Goal: Check status: Verify the current state of an ongoing process or item

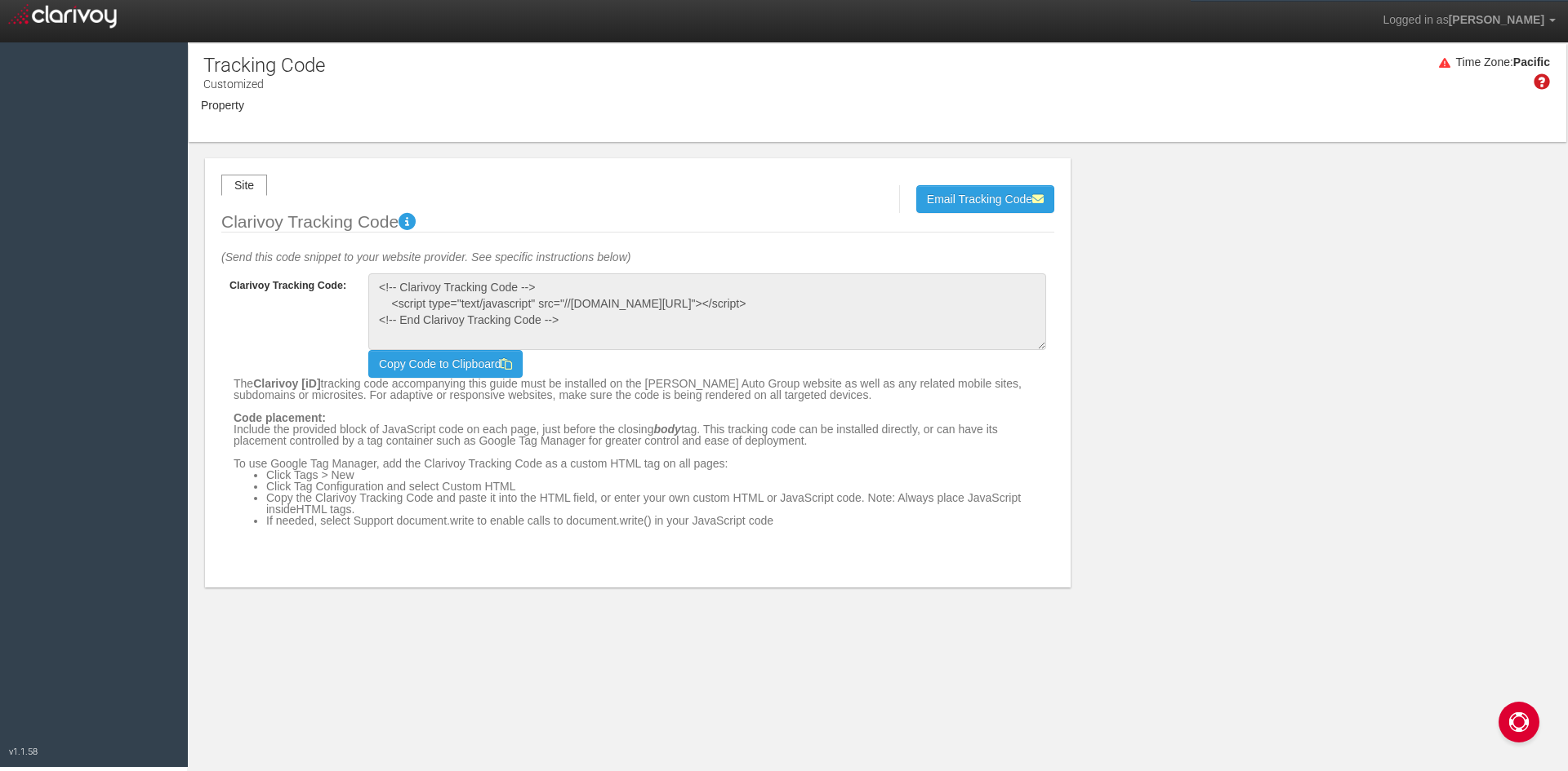
select select "object:907"
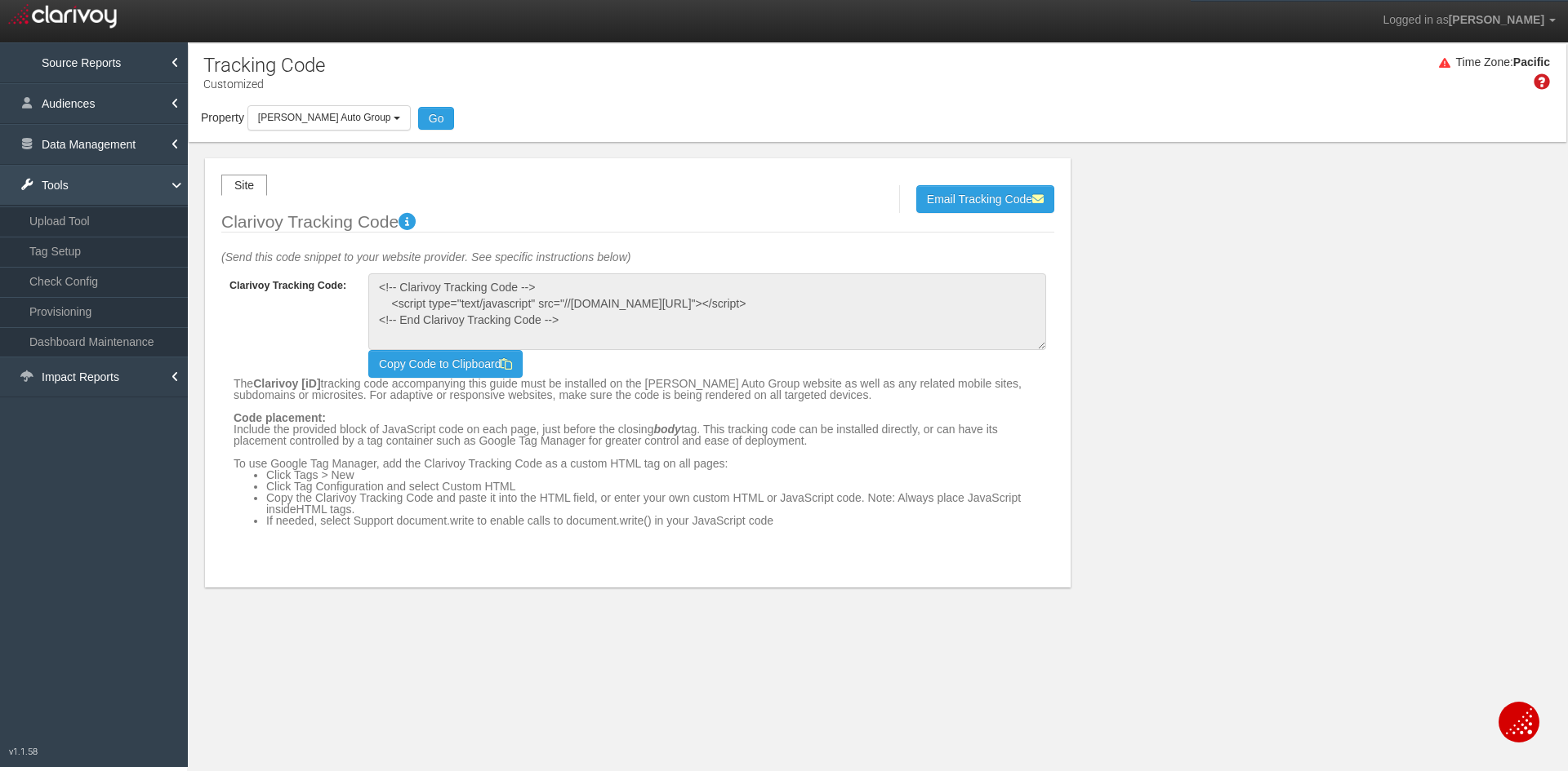
click at [101, 190] on link "Tools" at bounding box center [94, 185] width 188 height 41
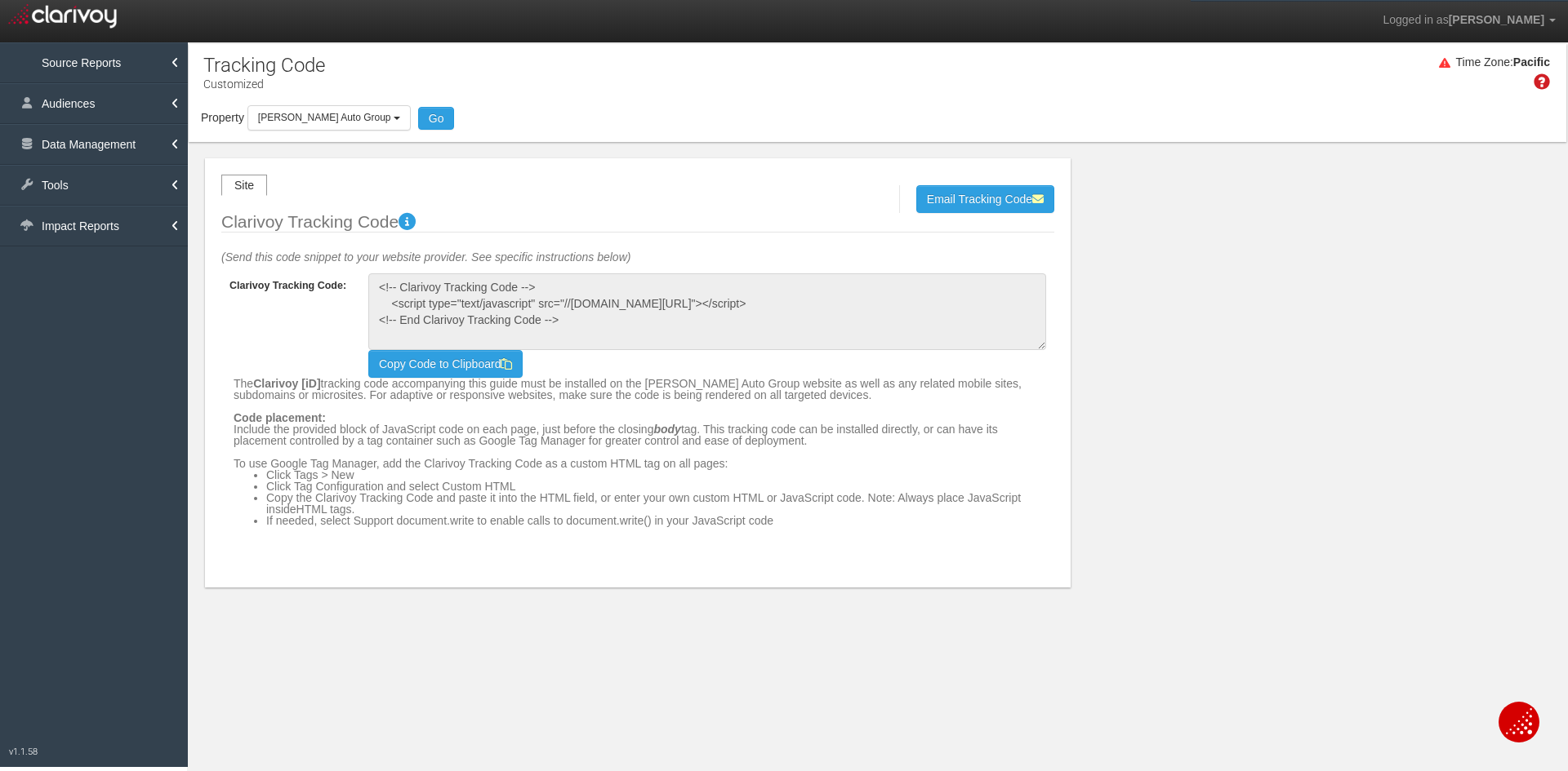
click at [313, 108] on button "[PERSON_NAME] Auto Group" at bounding box center [329, 118] width 164 height 25
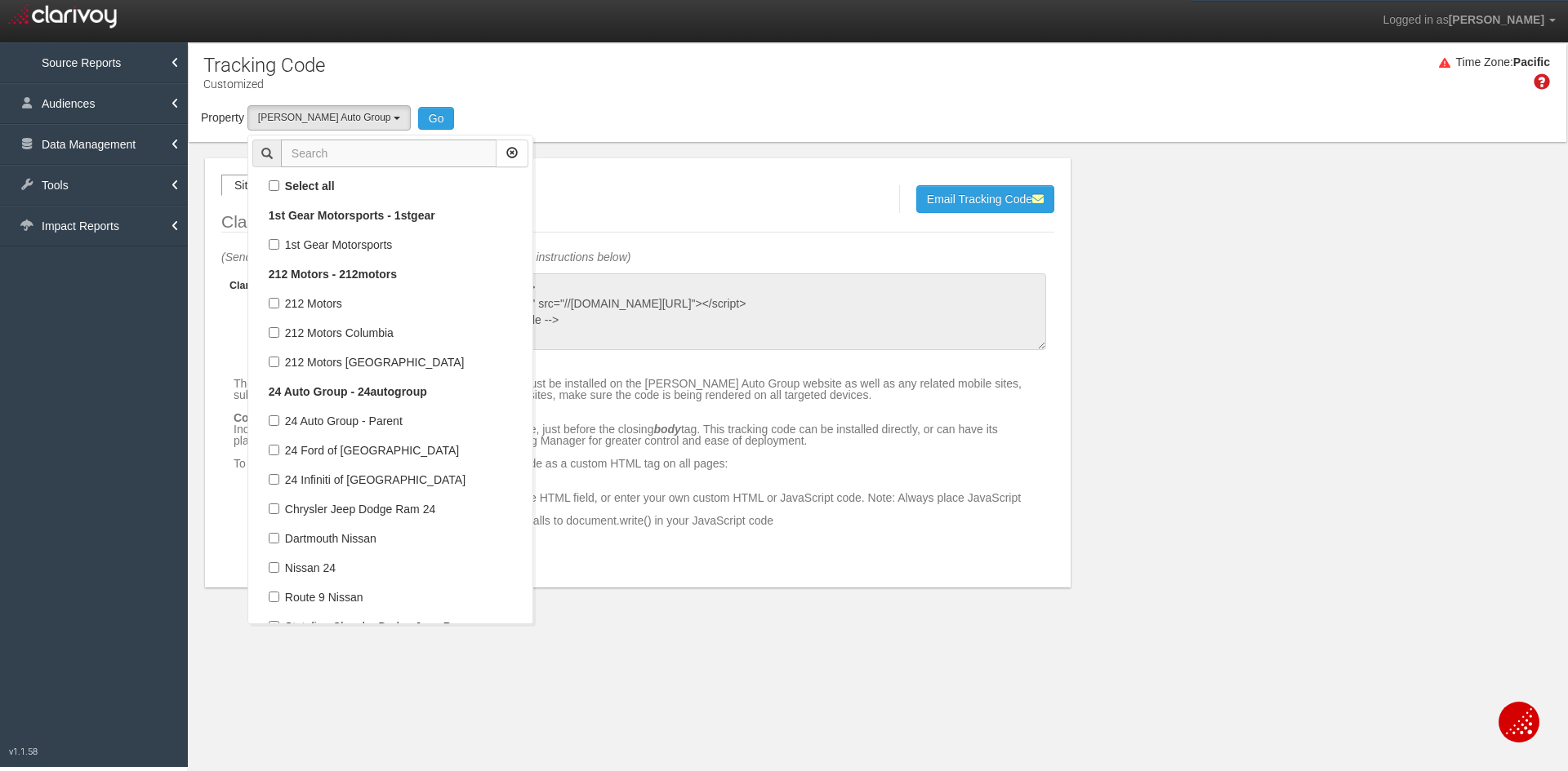
scroll to position [33855, 0]
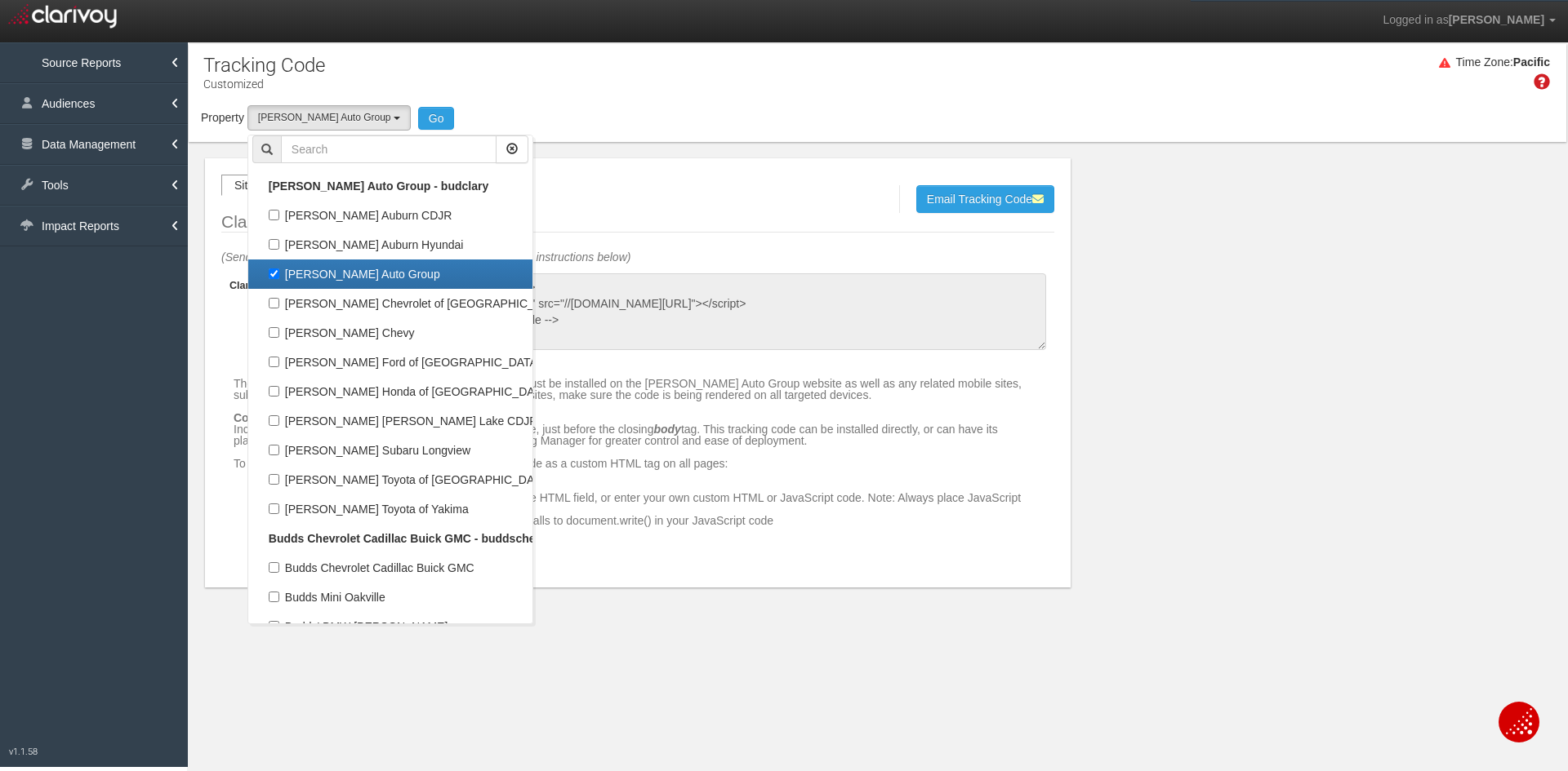
click at [327, 277] on label "[PERSON_NAME] Auto Group" at bounding box center [391, 273] width 276 height 21
click at [279, 277] on input "[PERSON_NAME] Auto Group" at bounding box center [274, 274] width 11 height 11
checkbox input "false"
select select
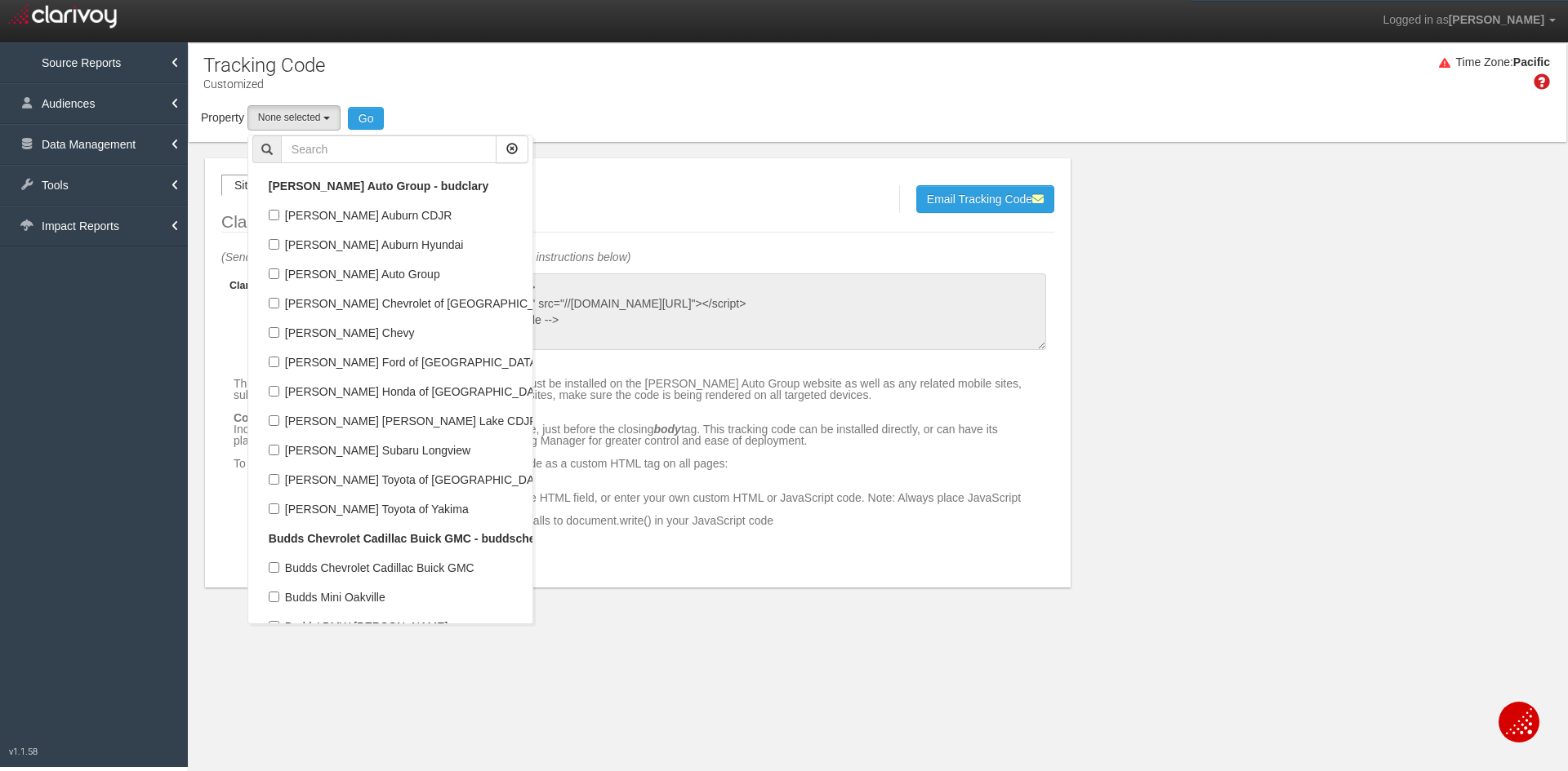
scroll to position [16192, 0]
click at [352, 143] on input "text" at bounding box center [388, 149] width 215 height 28
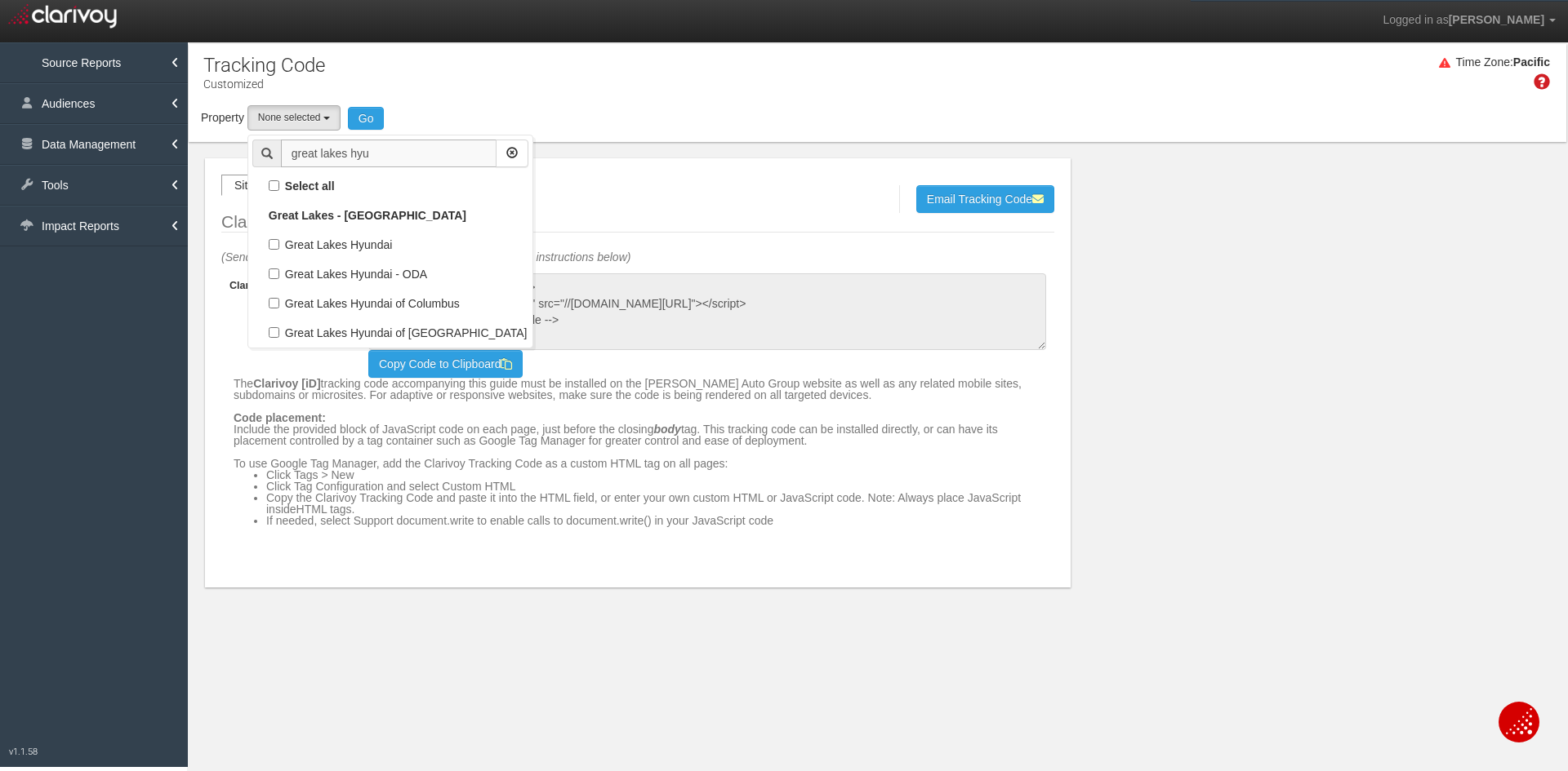
scroll to position [0, 0]
type input "great lakes hyu"
click at [364, 339] on label "Great Lakes Hyundai of [GEOGRAPHIC_DATA]" at bounding box center [391, 332] width 276 height 21
click at [279, 338] on input "Great Lakes Hyundai of [GEOGRAPHIC_DATA]" at bounding box center [274, 332] width 11 height 11
checkbox input "true"
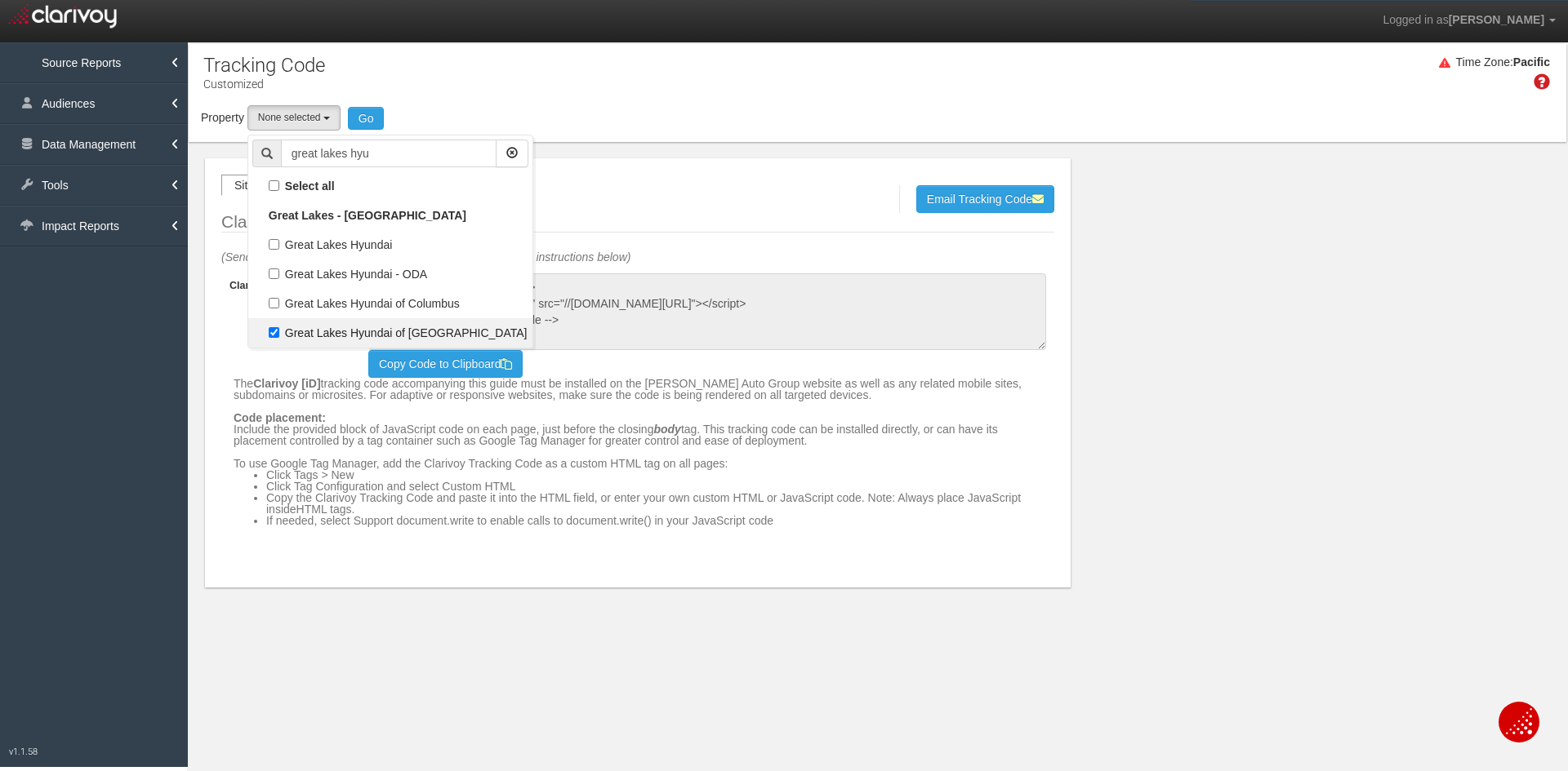
select select "object:2564"
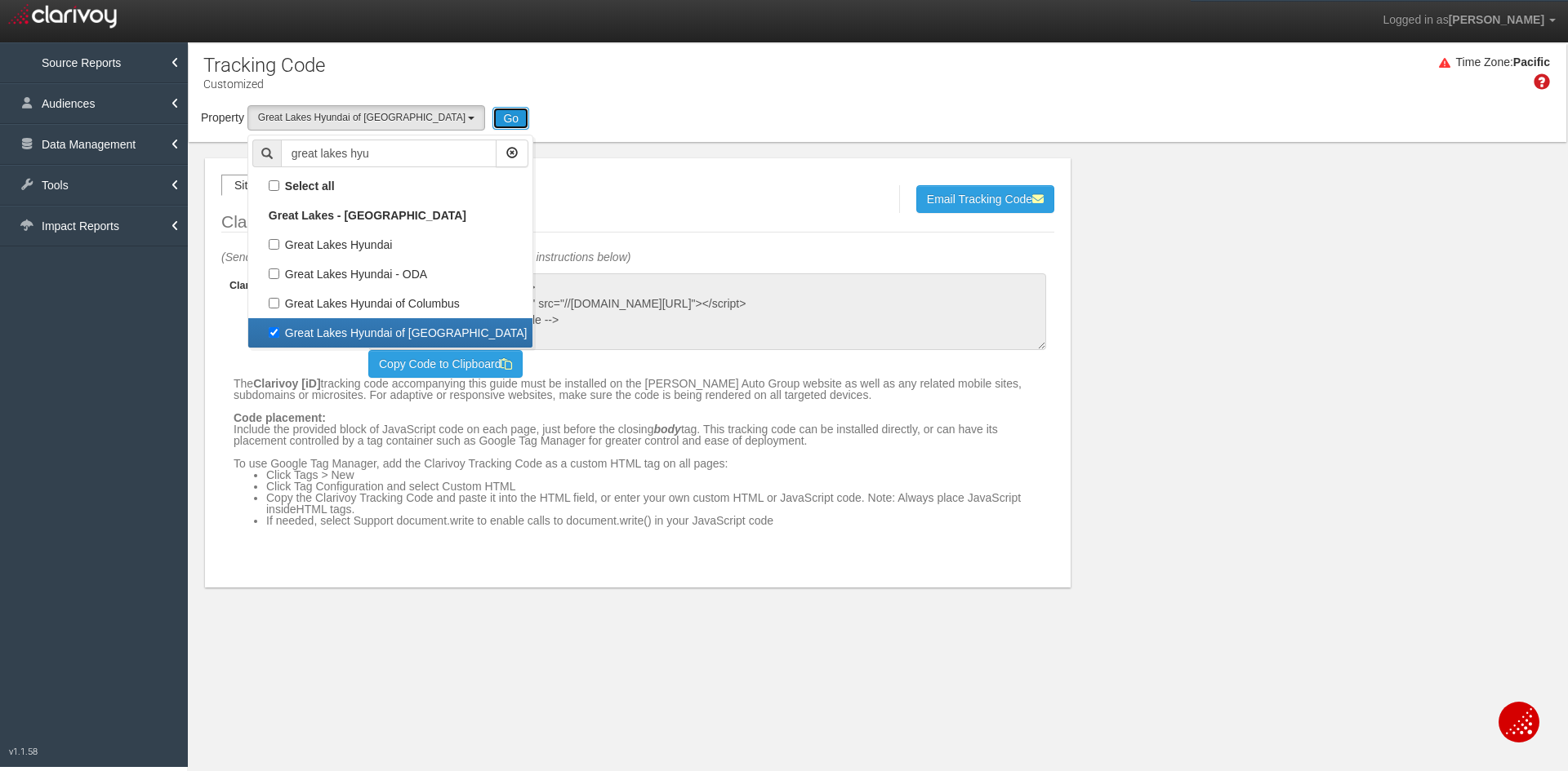
click at [492, 123] on button "Go" at bounding box center [511, 118] width 36 height 23
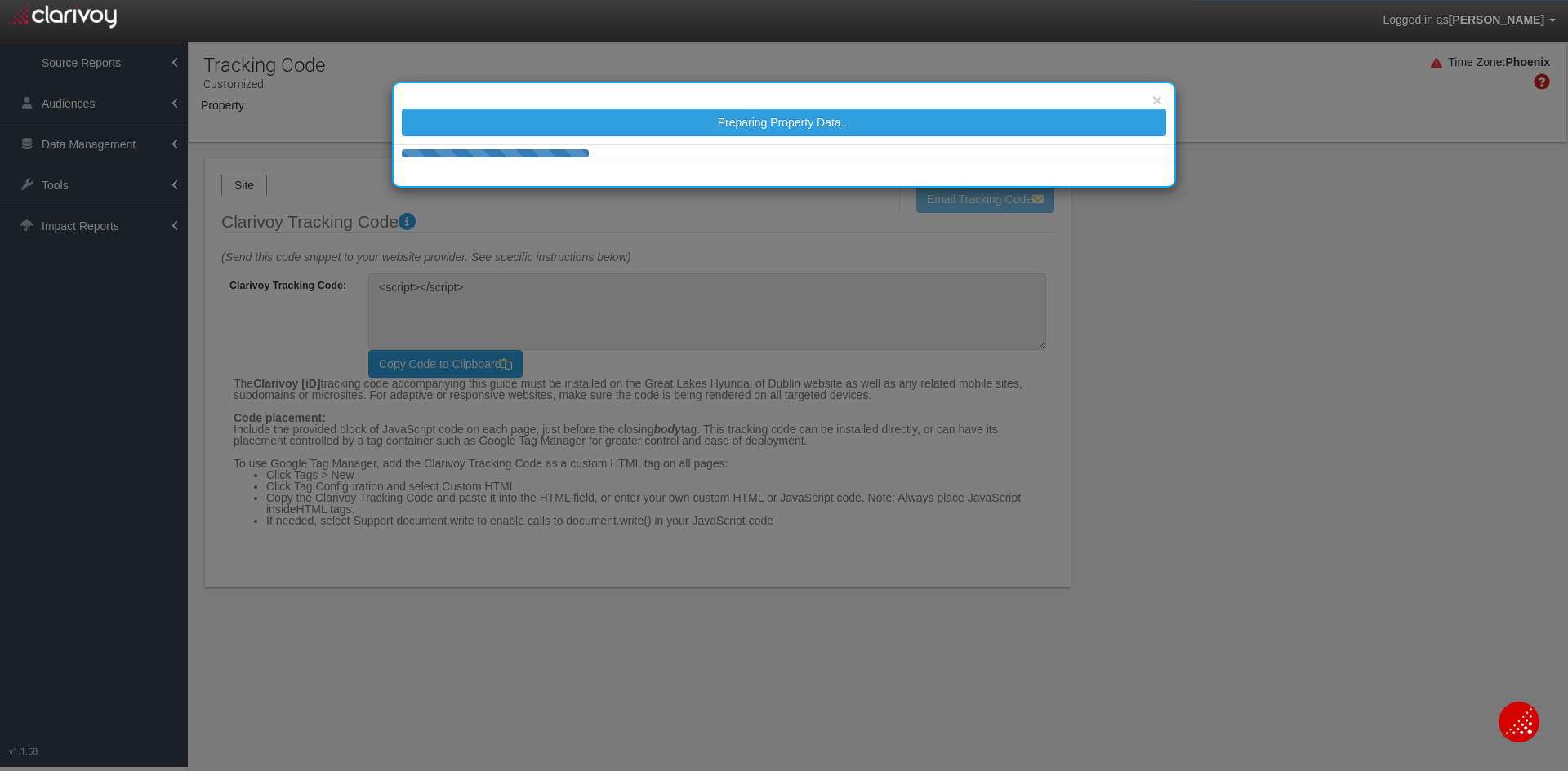
type textarea "<!-- Clarivoy Tracking Code --> <script type="text/javascript" src="//[DOMAIN_N…"
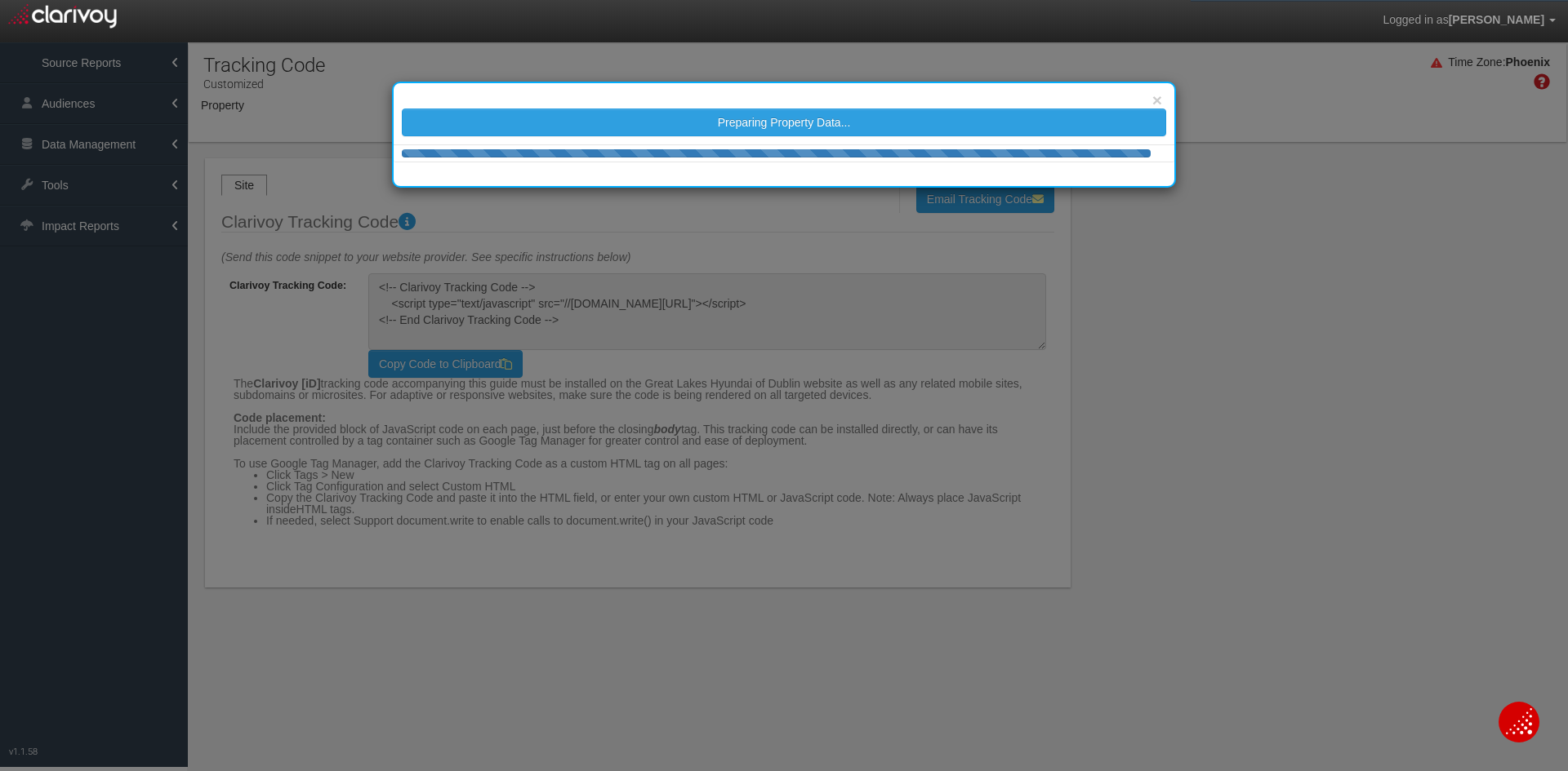
select select "object:9912"
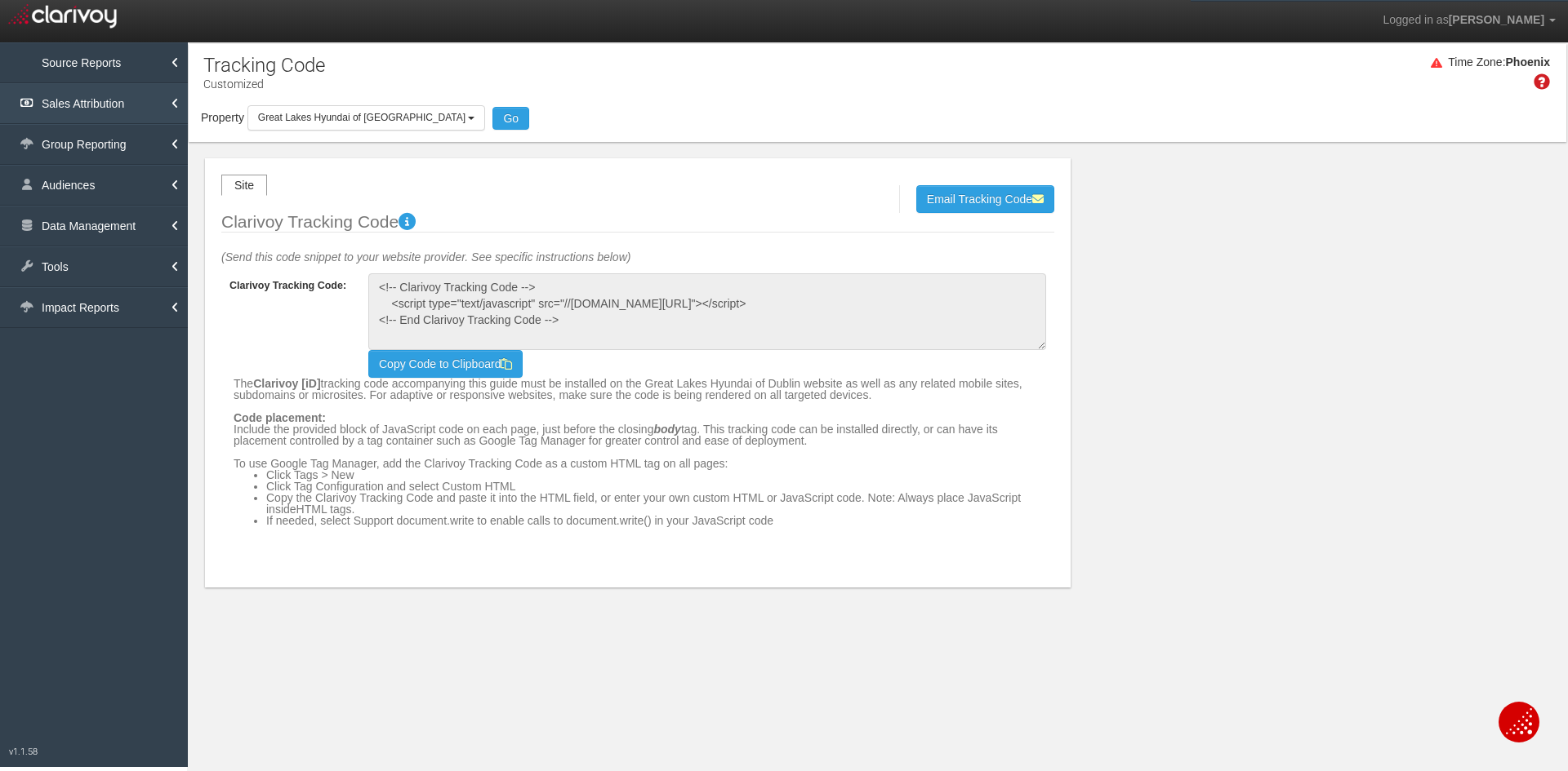
click at [89, 99] on link "Sales Attribution" at bounding box center [94, 104] width 188 height 41
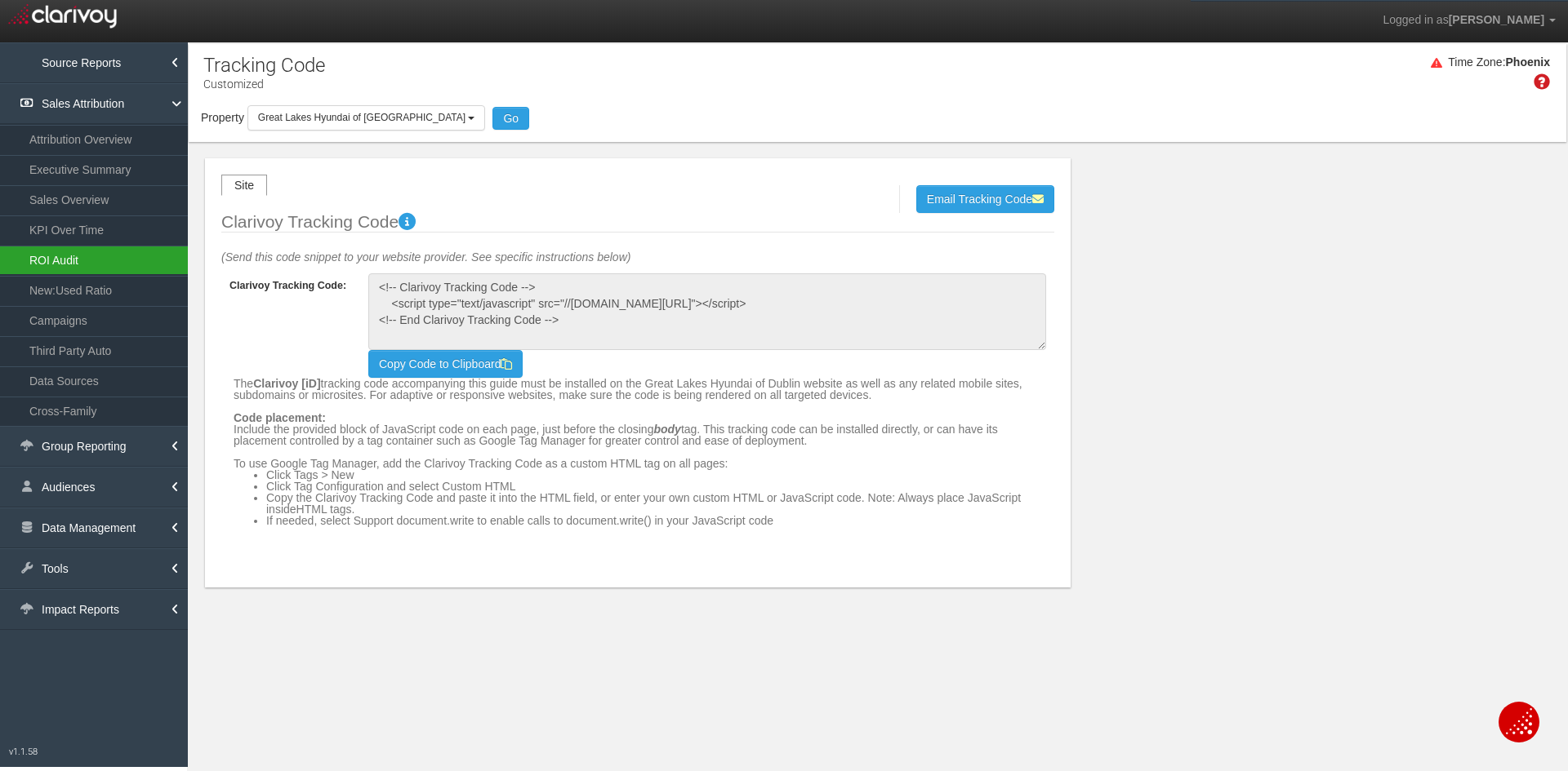
click at [56, 271] on link "ROI Audit" at bounding box center [94, 261] width 188 height 29
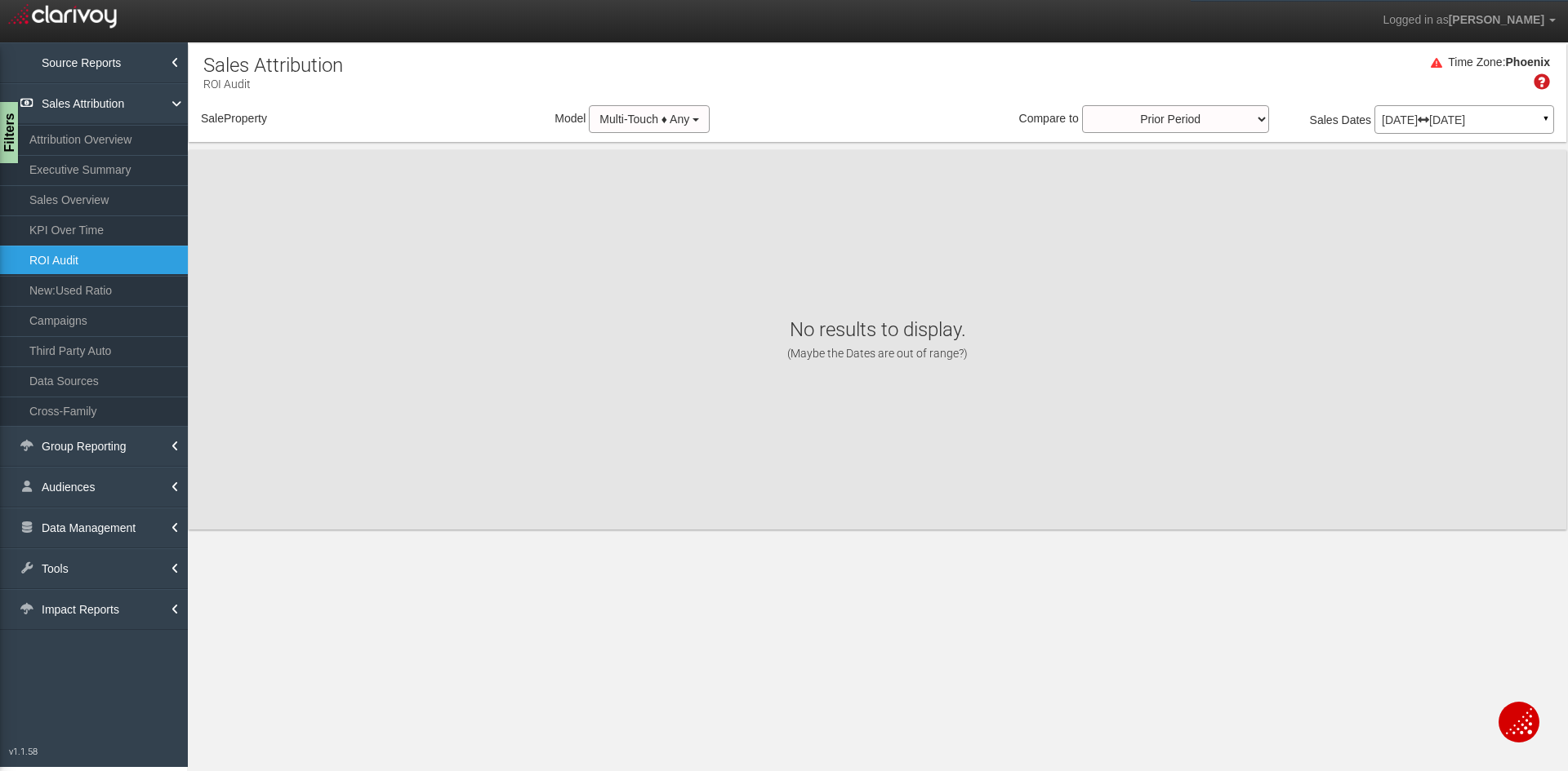
select select "object:15315"
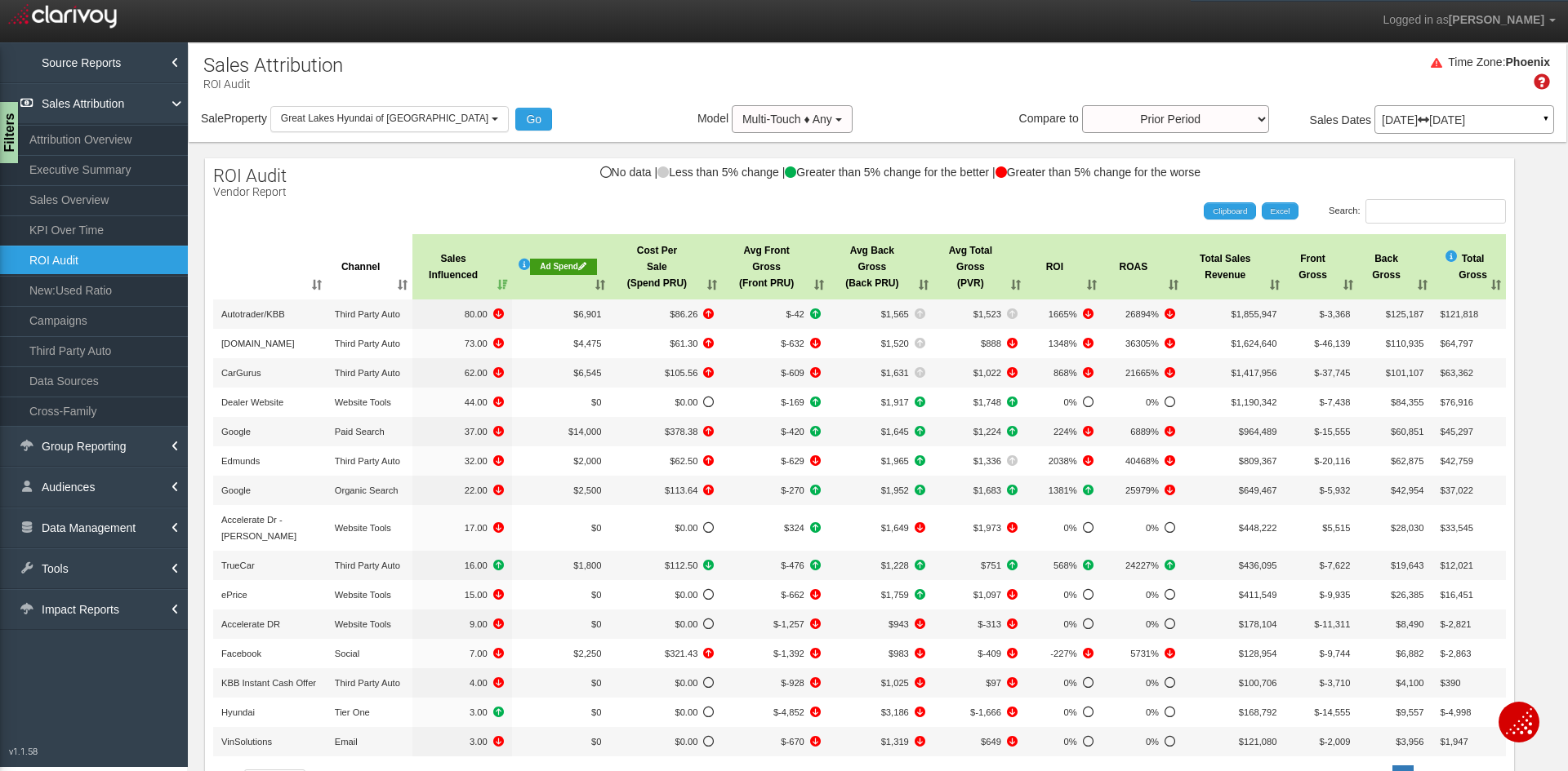
click at [1411, 117] on p "[DATE] [DATE]" at bounding box center [1464, 120] width 165 height 12
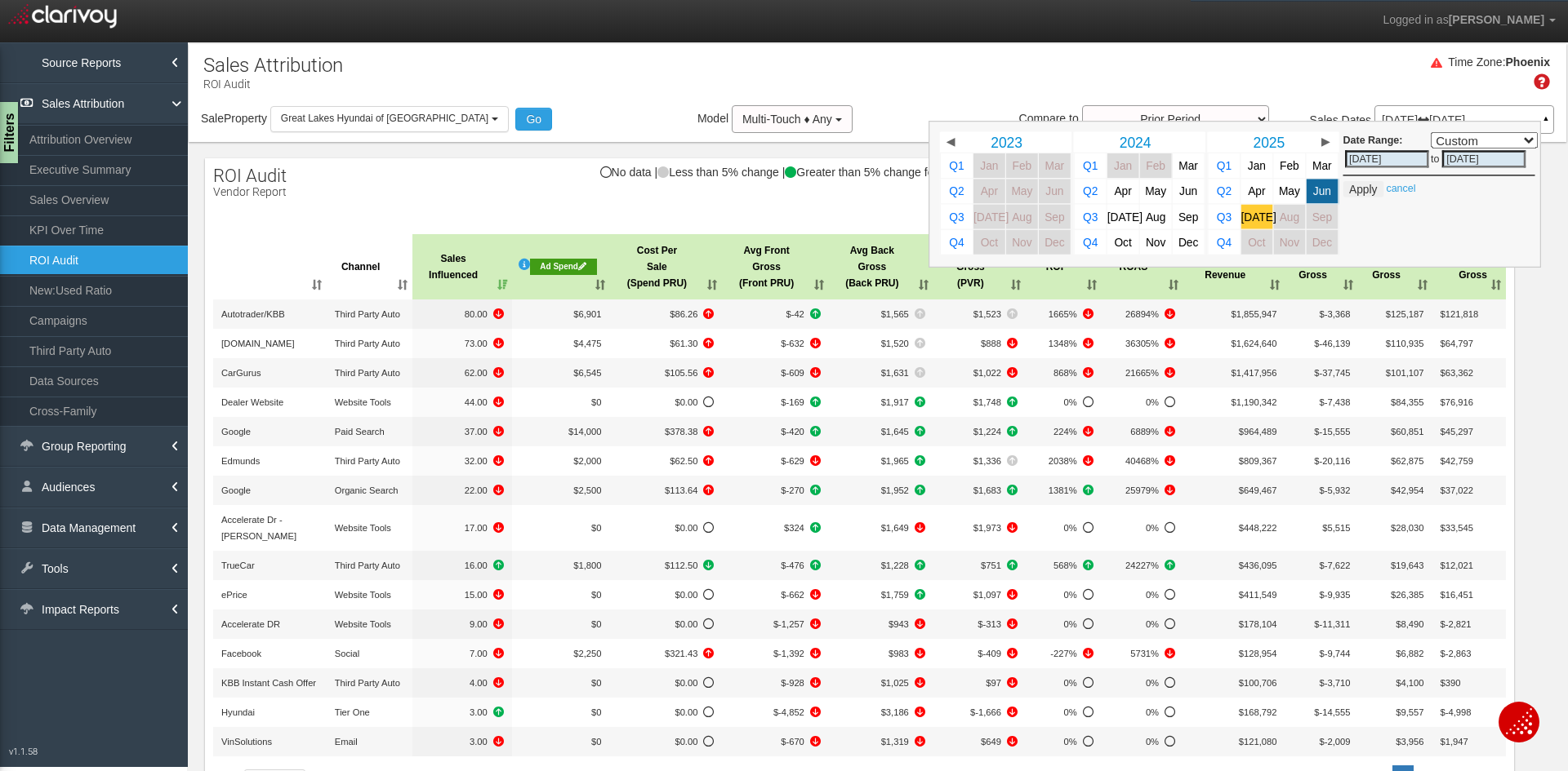
click at [1248, 215] on span "[DATE]" at bounding box center [1258, 216] width 35 height 12
select select ","
type input "[DATE]"
click at [1350, 191] on button "Apply" at bounding box center [1364, 190] width 40 height 16
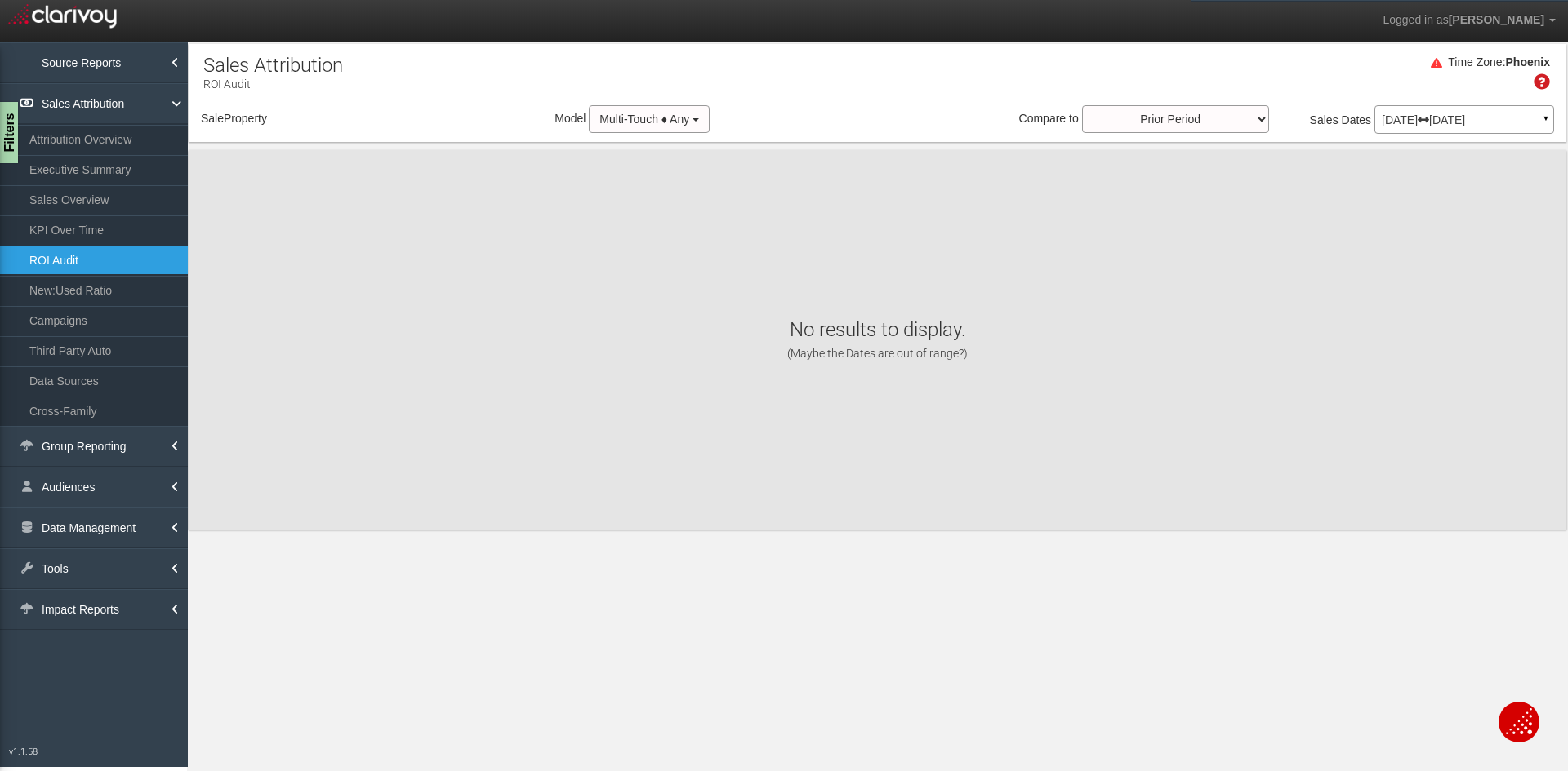
select select "object:17906"
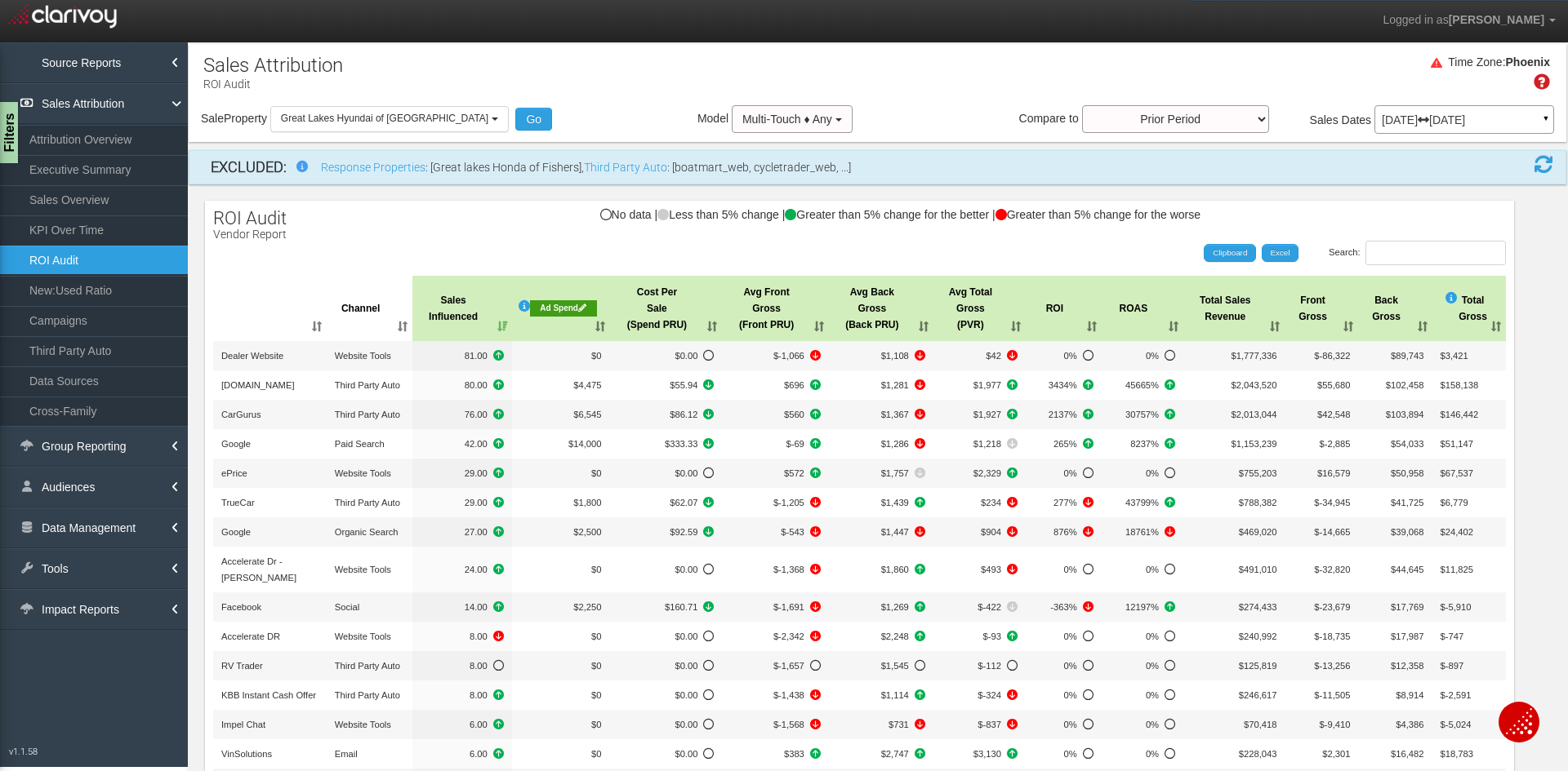
click at [531, 329] on th "Ad Spend" at bounding box center [561, 309] width 98 height 65
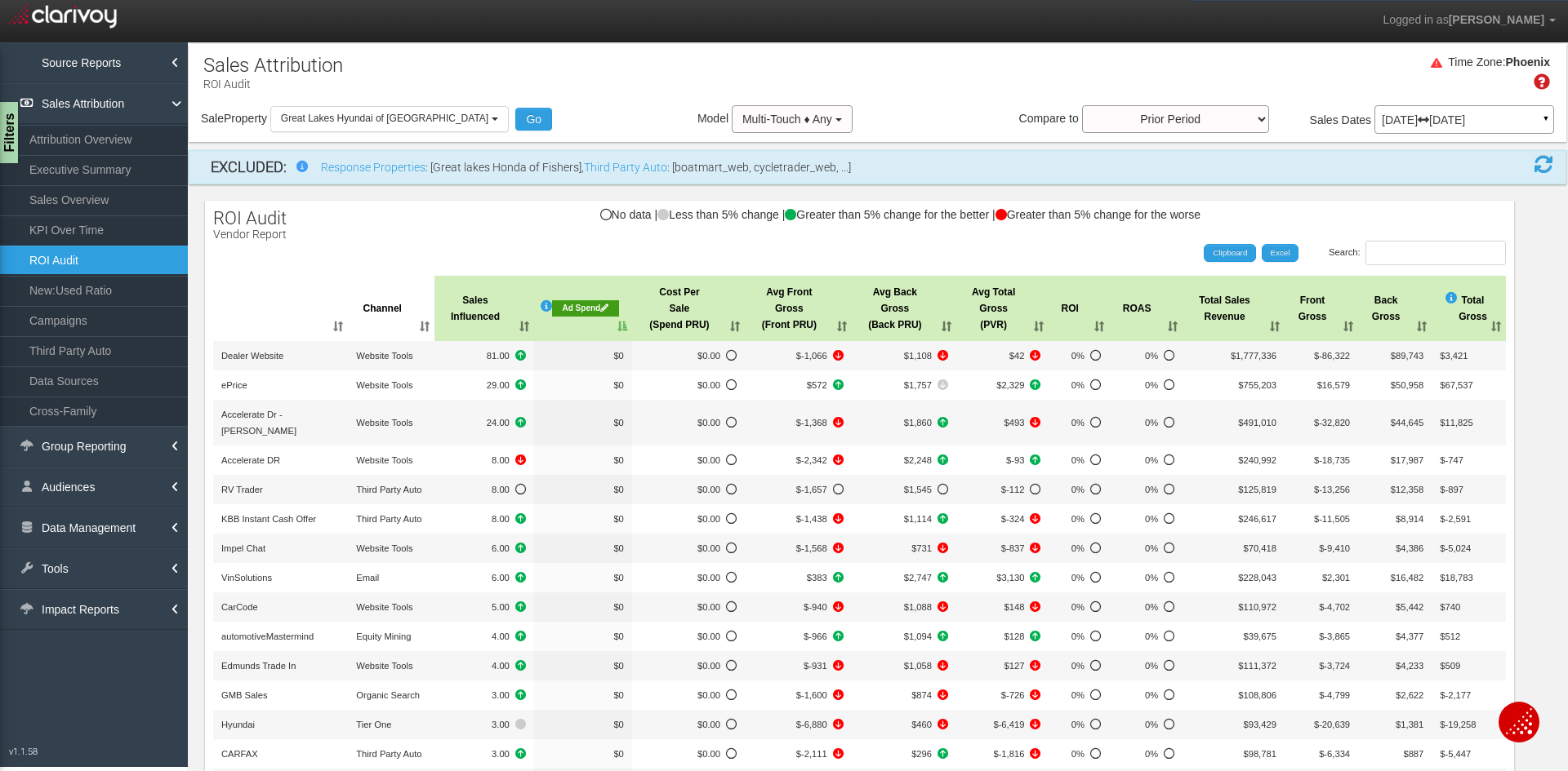
click at [569, 326] on th "Ad Spend" at bounding box center [583, 309] width 98 height 65
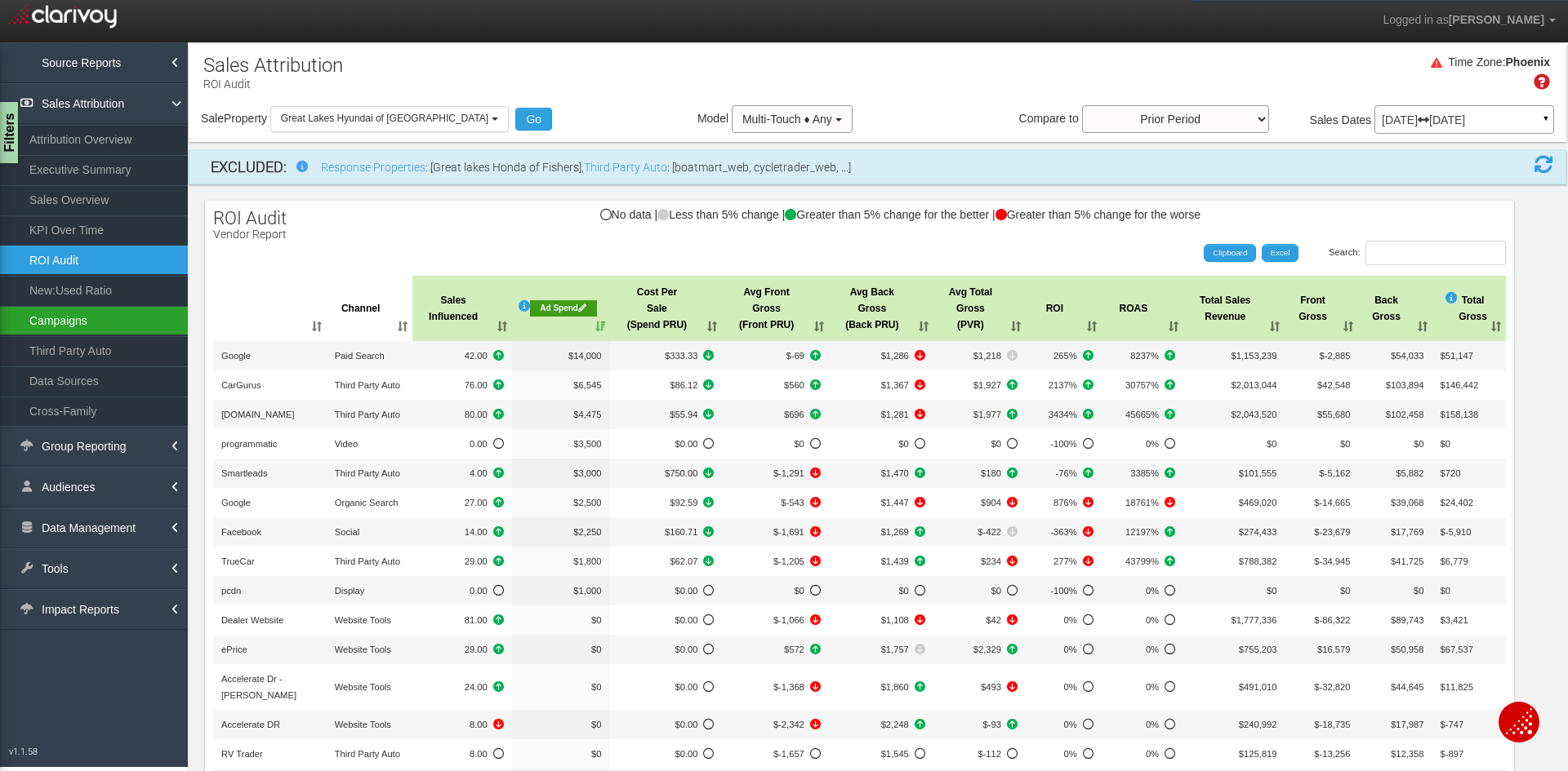
click at [85, 321] on link "Campaigns" at bounding box center [94, 321] width 188 height 29
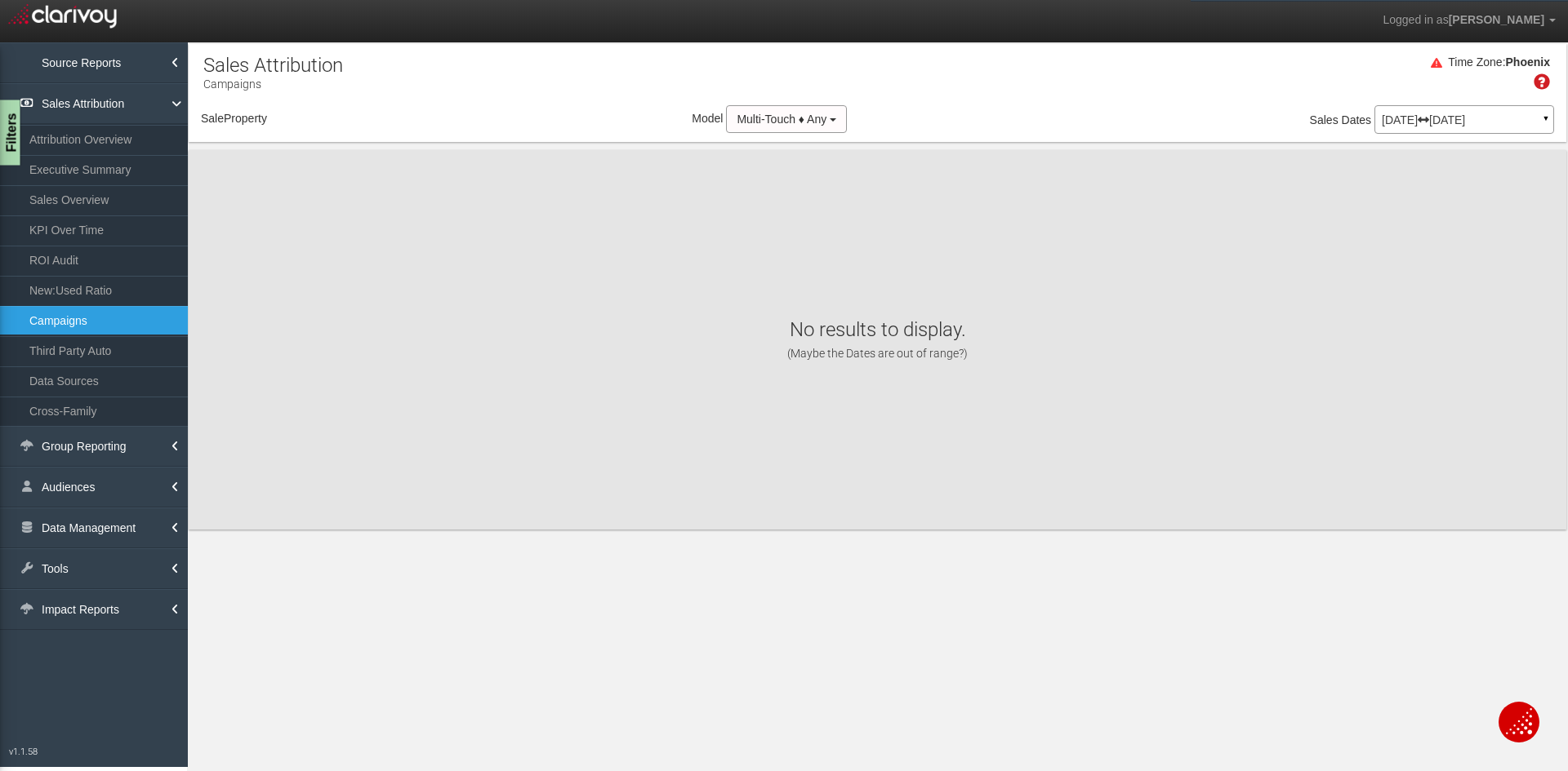
click at [10, 131] on div "Filters" at bounding box center [10, 133] width 20 height 65
select select "object:20495"
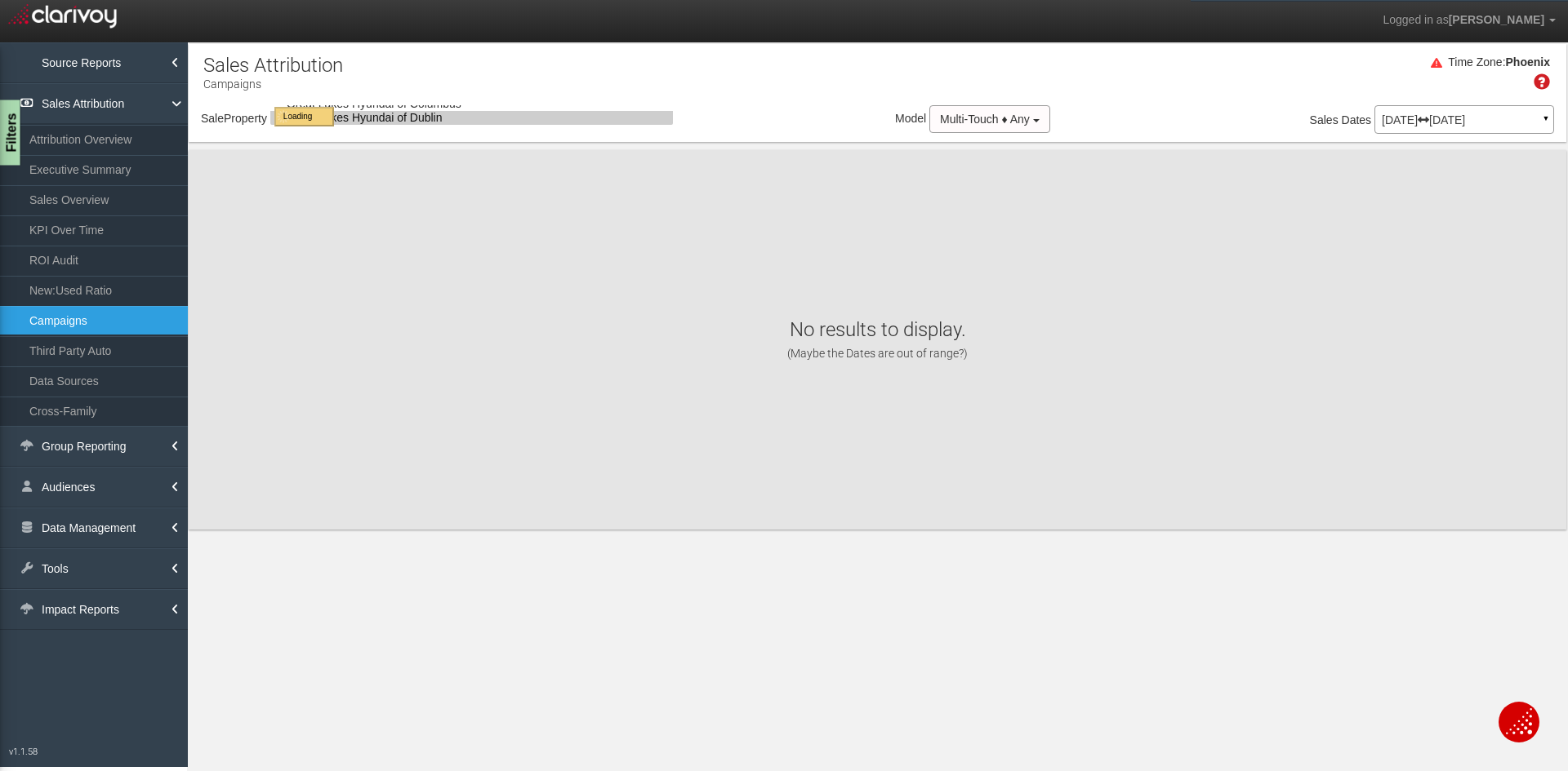
select select "object:20495"
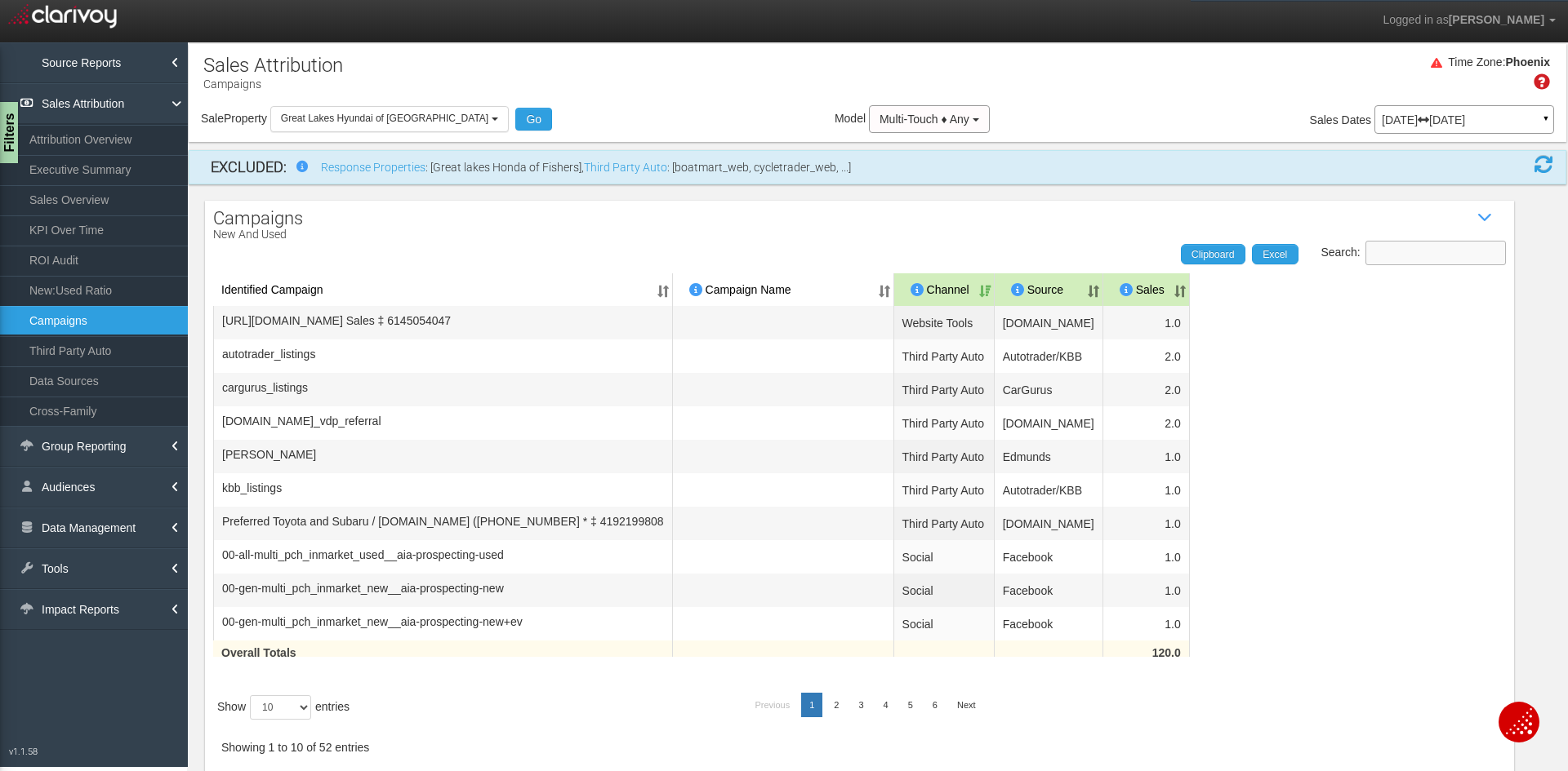
click at [1388, 254] on input "Search:" at bounding box center [1435, 252] width 141 height 25
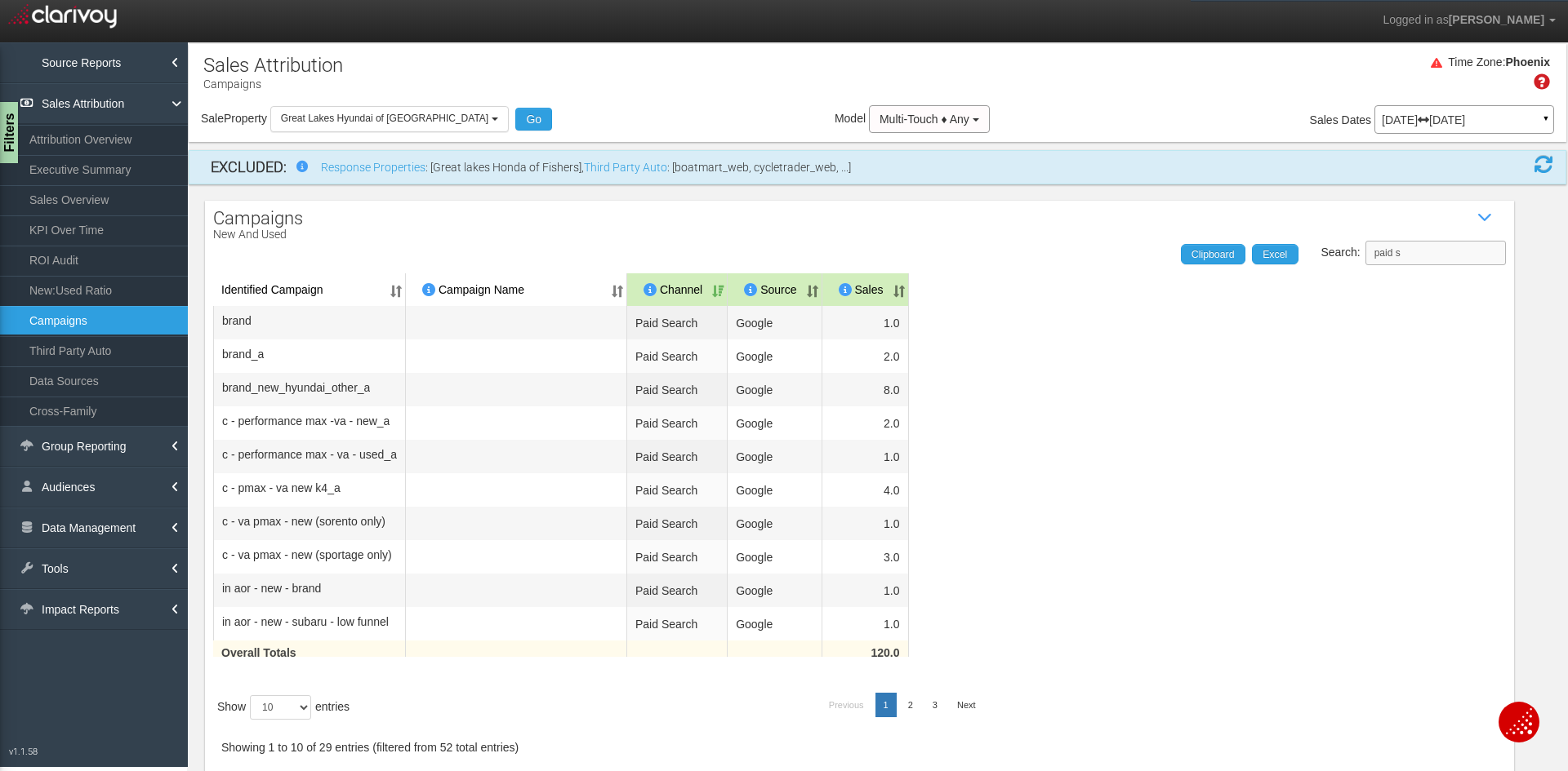
type input "paid s"
click at [296, 704] on select "10 25 50 100" at bounding box center [280, 707] width 61 height 25
select select "50"
click at [253, 720] on select "10 25 50 100" at bounding box center [280, 707] width 61 height 25
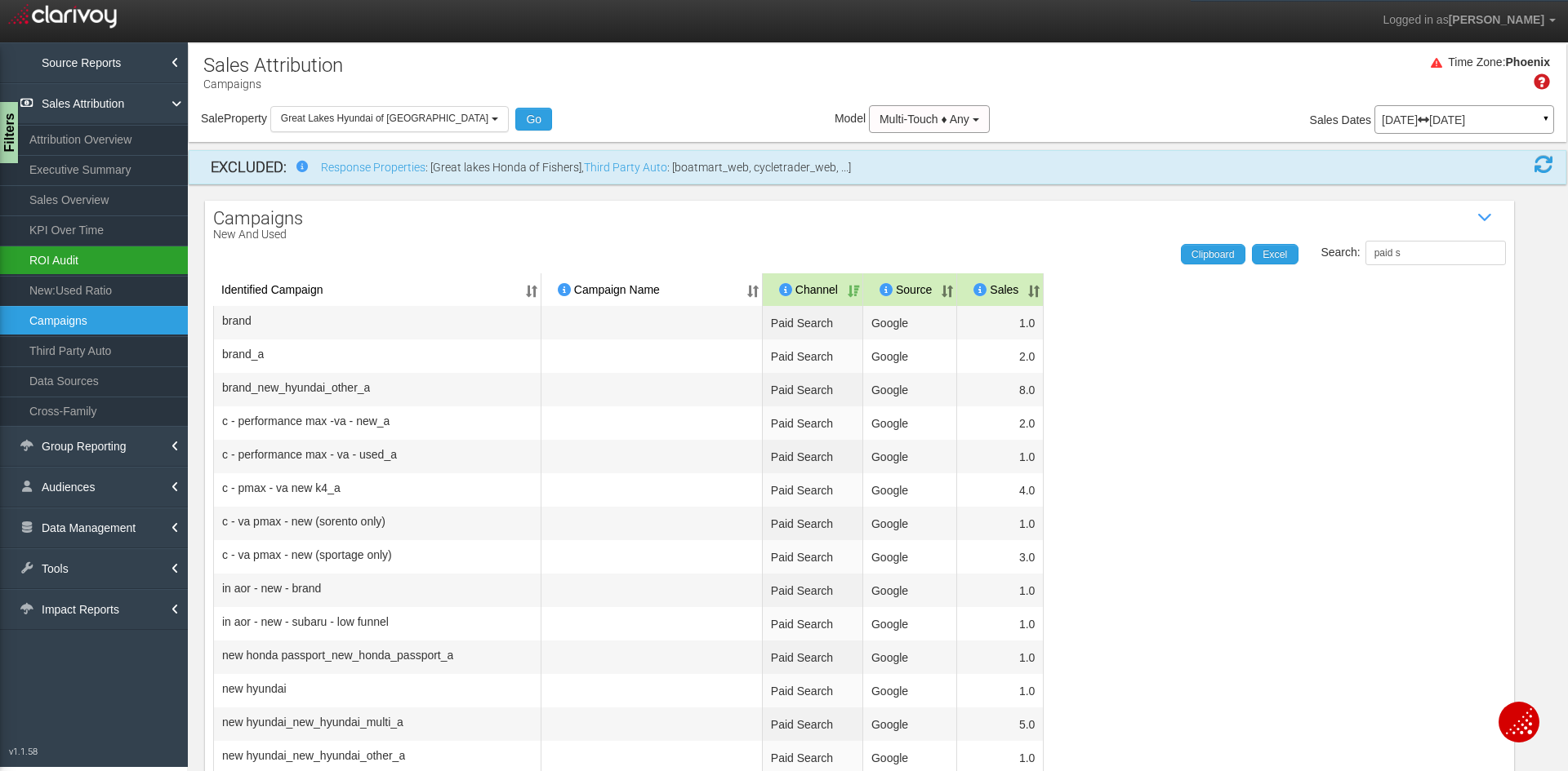
click at [51, 255] on link "ROI Audit" at bounding box center [94, 261] width 188 height 29
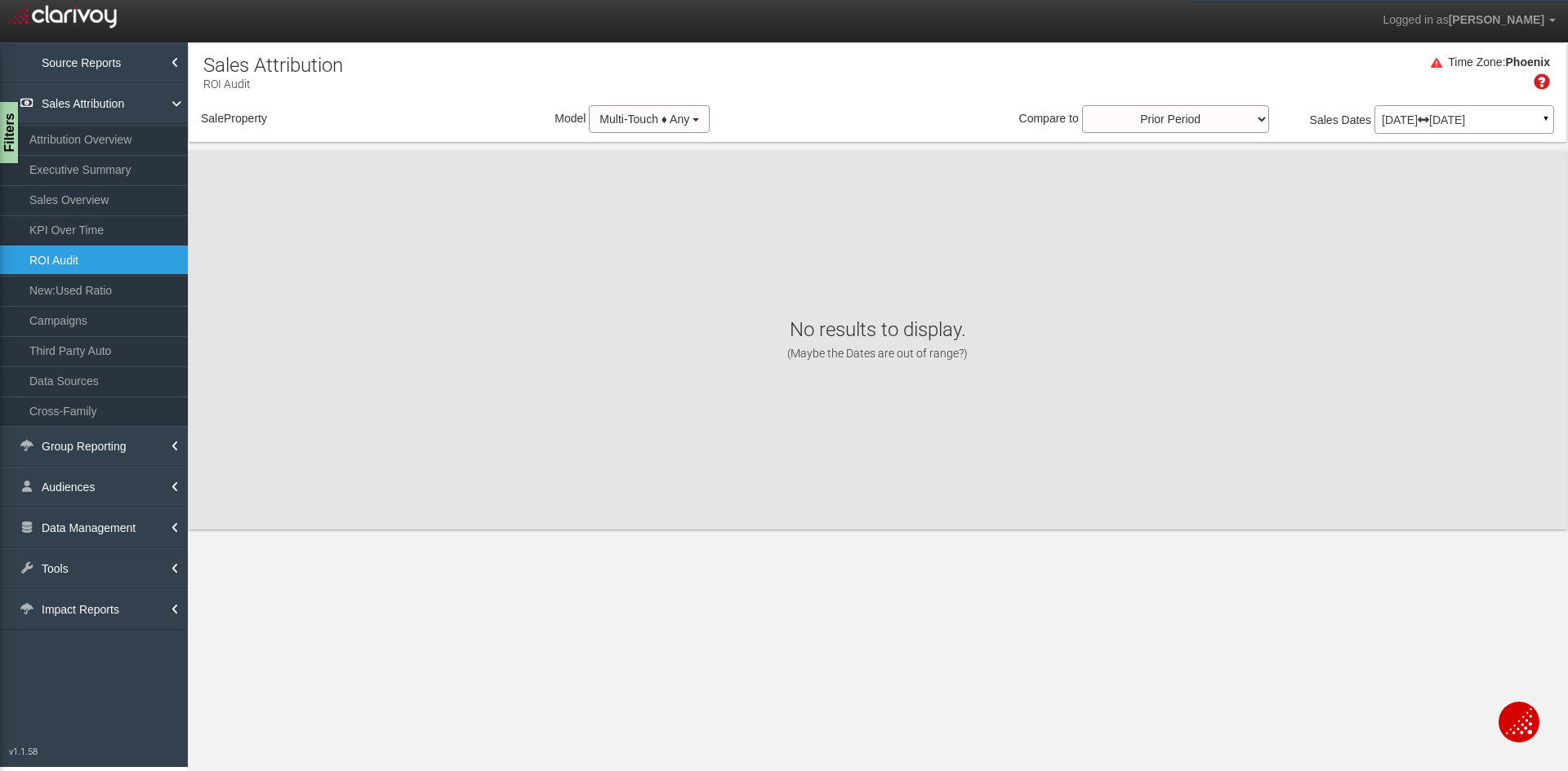
select select "object:23086"
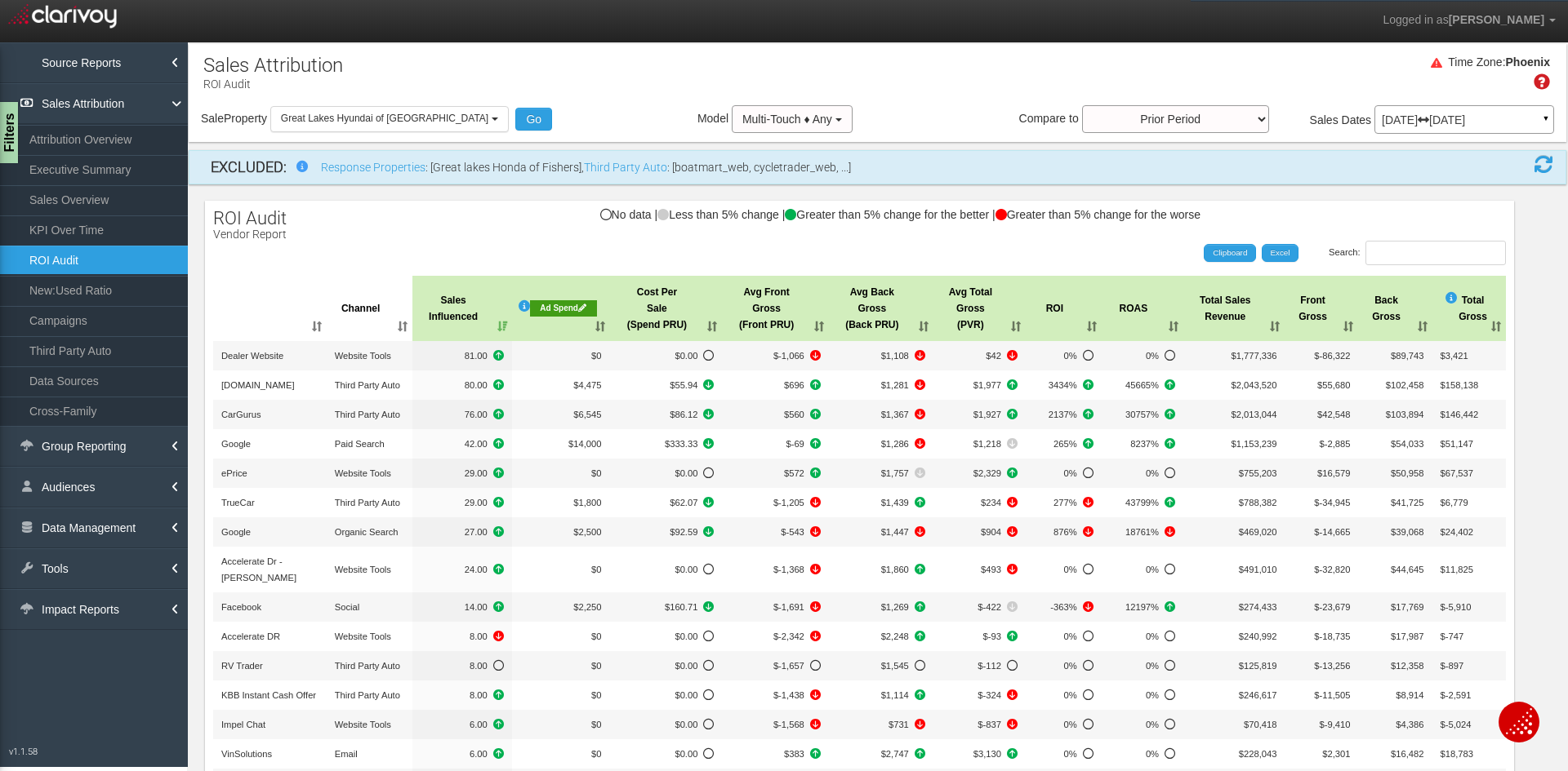
click at [555, 328] on th "Ad Spend" at bounding box center [561, 309] width 98 height 65
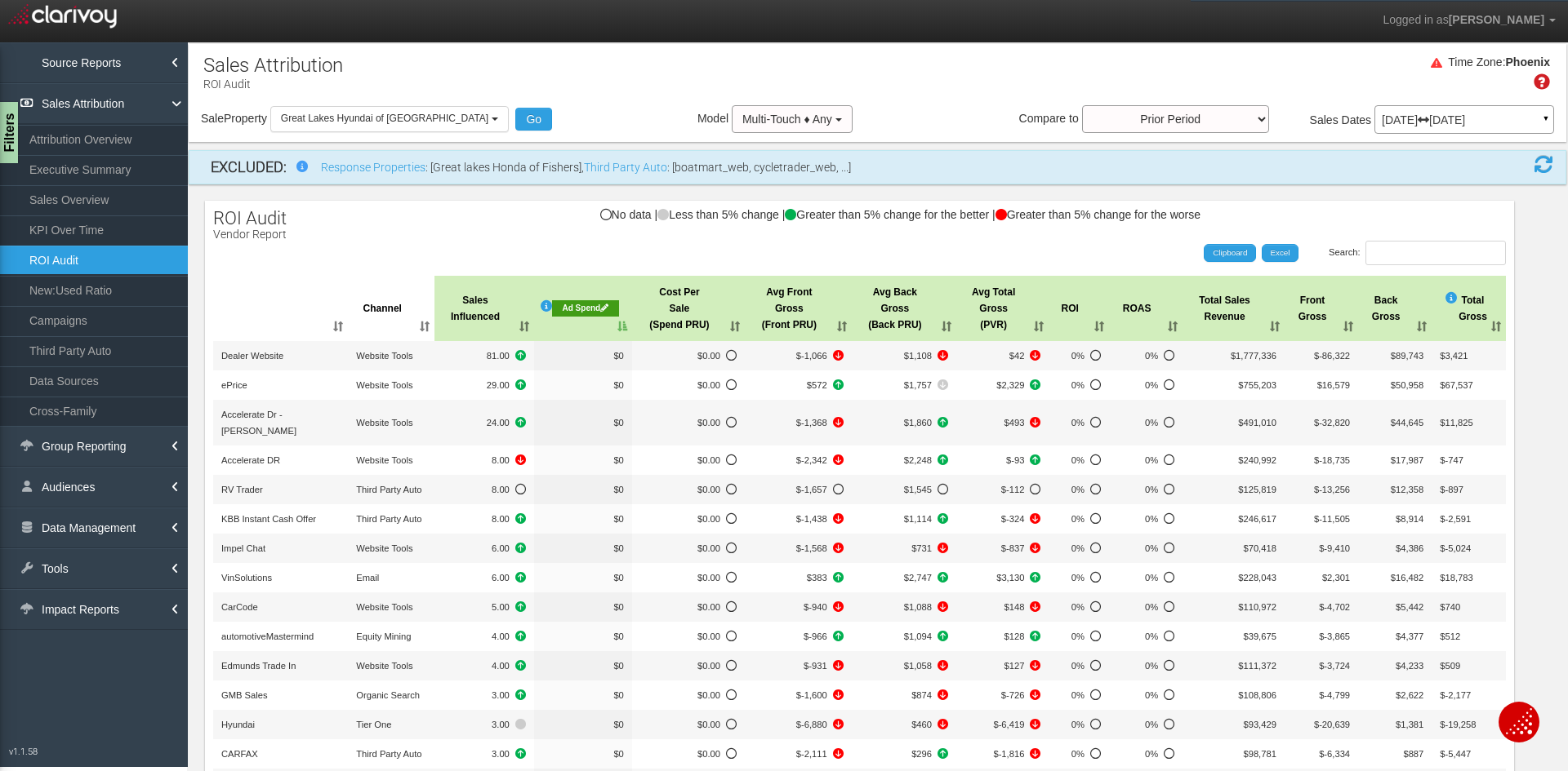
click at [579, 327] on th "Ad Spend" at bounding box center [583, 309] width 98 height 65
